Goal: Check status: Check status

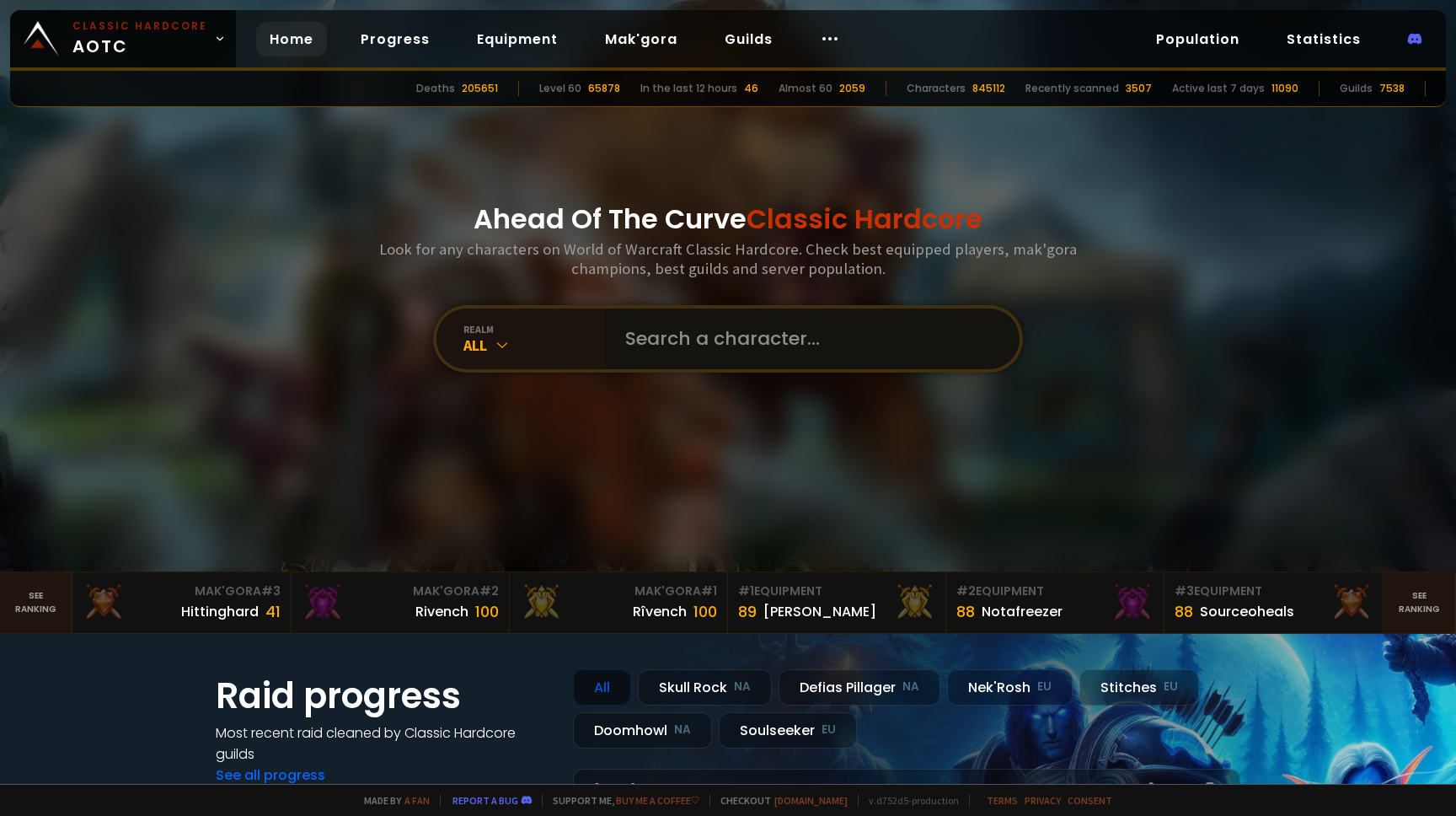
click at [632, 327] on input "text" at bounding box center [807, 339] width 384 height 61
type input "plinia"
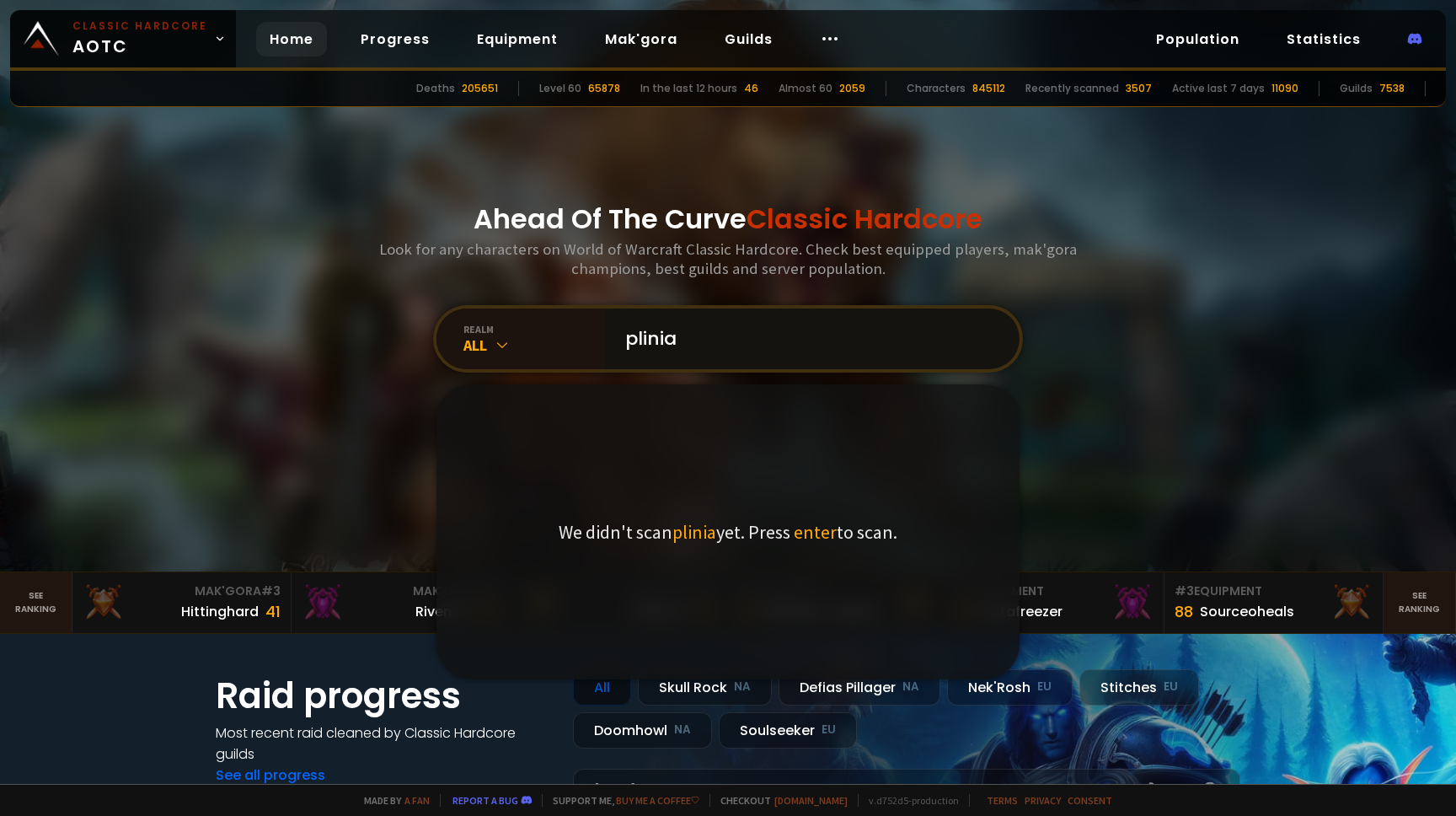
click at [718, 347] on input "plinia" at bounding box center [807, 339] width 384 height 61
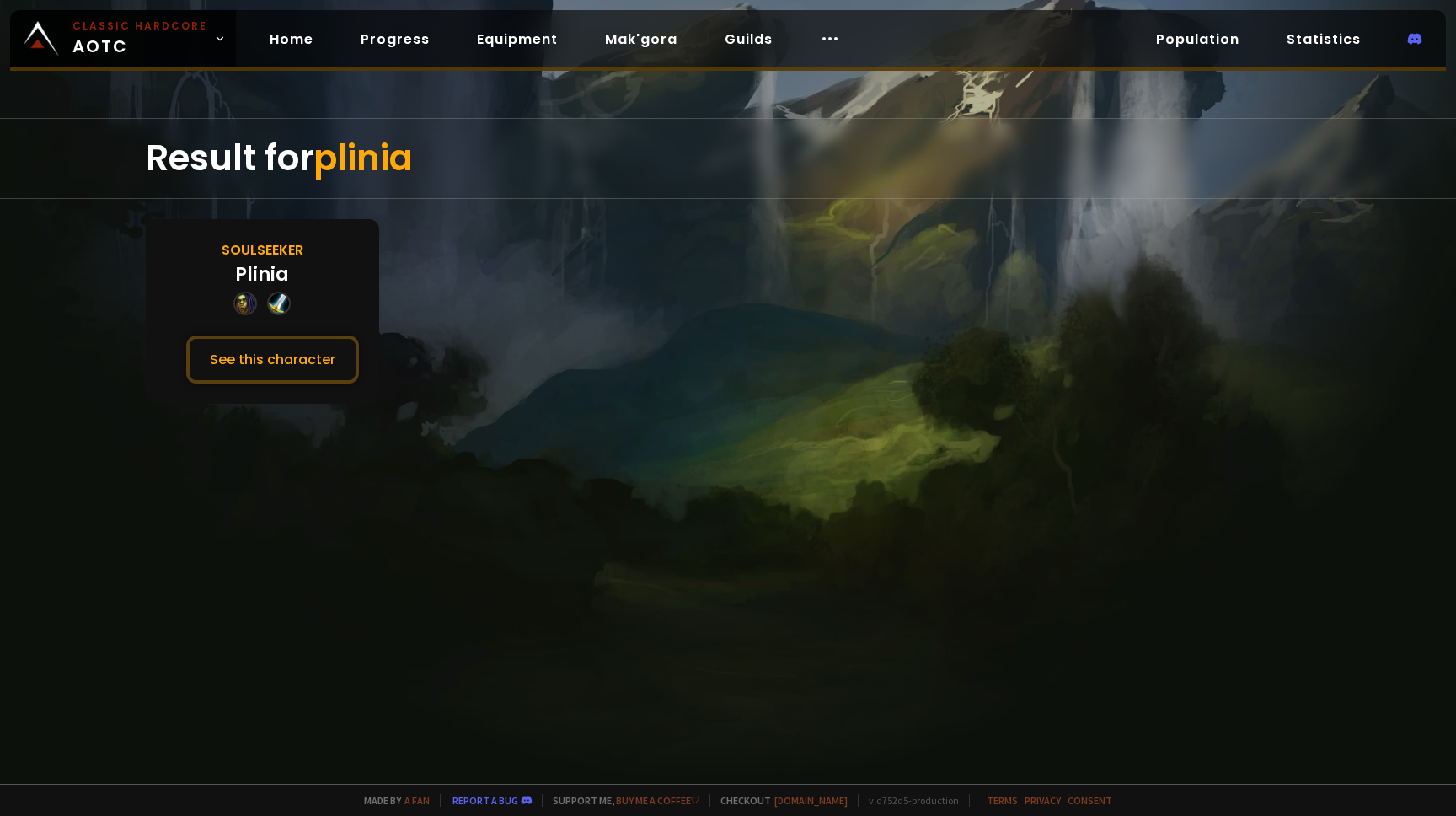
click at [274, 286] on div "Plinia" at bounding box center [262, 274] width 54 height 28
click at [275, 352] on button "See this character" at bounding box center [273, 359] width 172 height 48
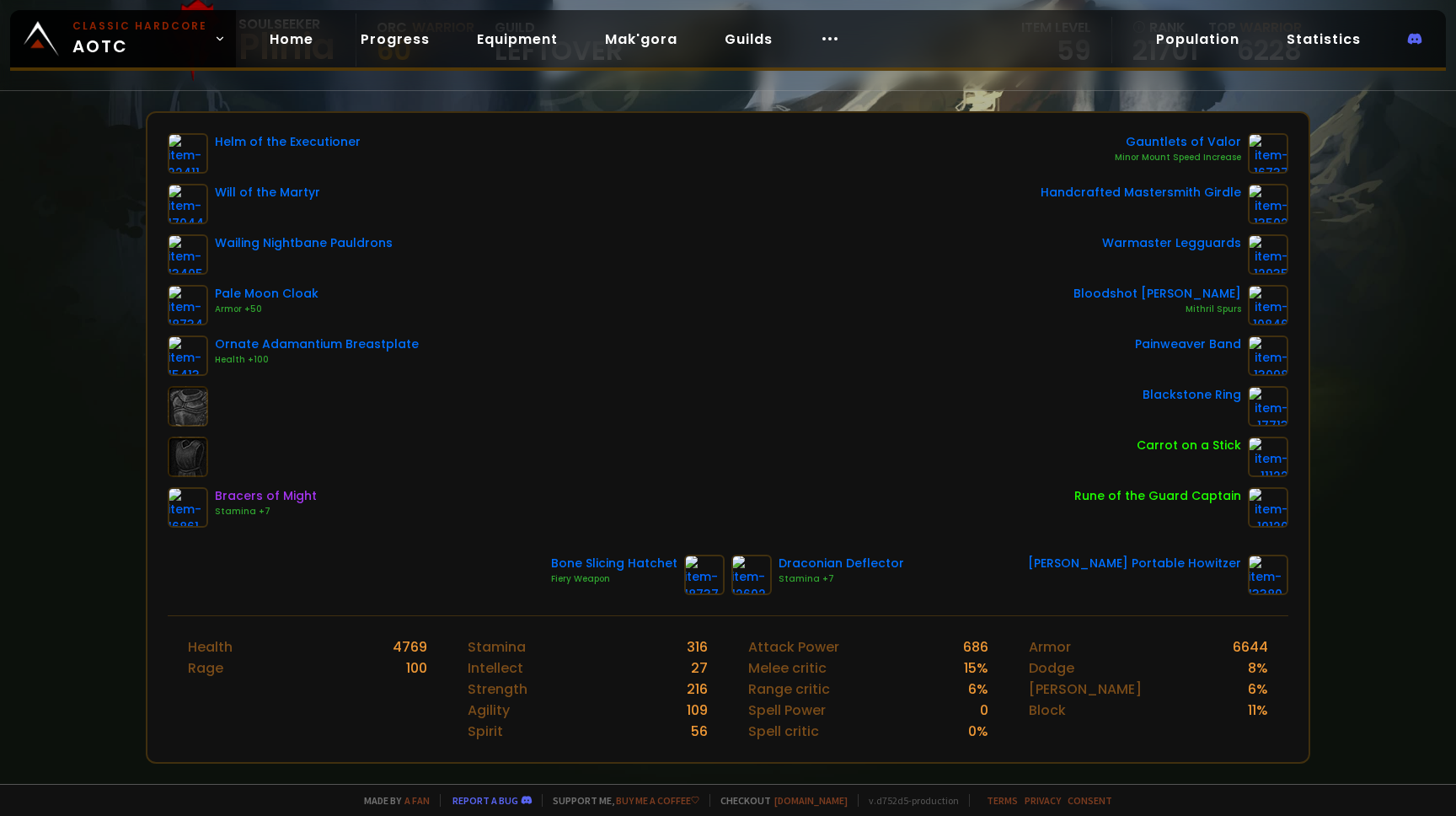
scroll to position [202, 0]
